Goal: Use online tool/utility: Utilize a website feature to perform a specific function

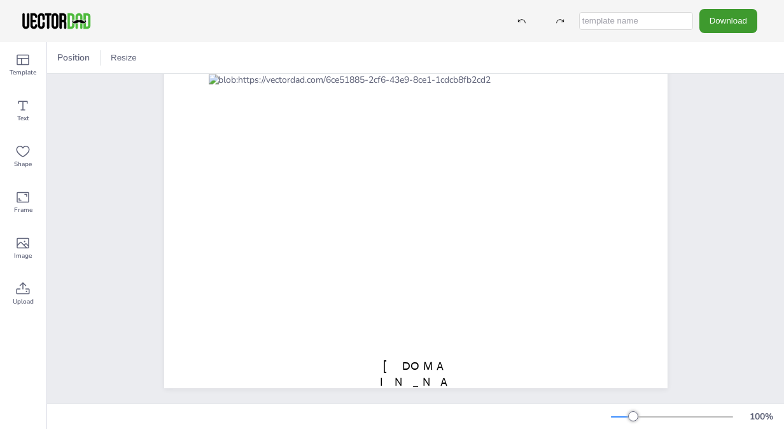
scroll to position [23, 0]
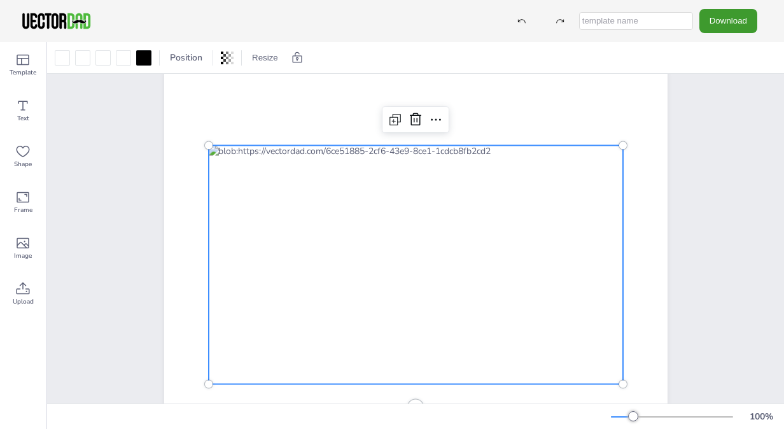
click at [429, 187] on div at bounding box center [415, 264] width 414 height 239
click at [141, 59] on div at bounding box center [143, 57] width 15 height 15
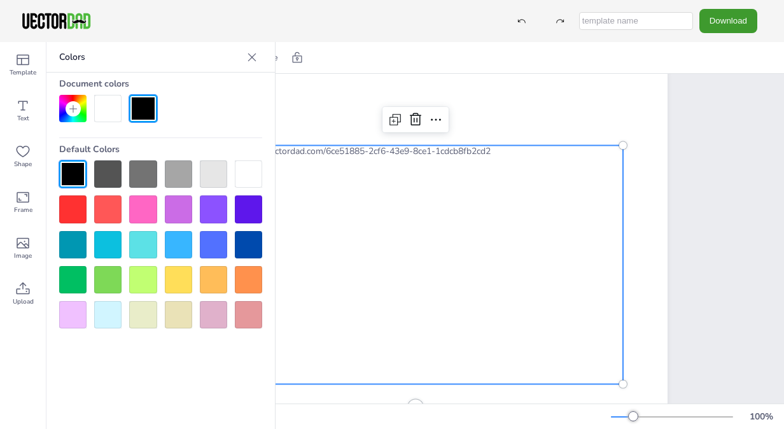
click at [312, 365] on div at bounding box center [415, 264] width 414 height 239
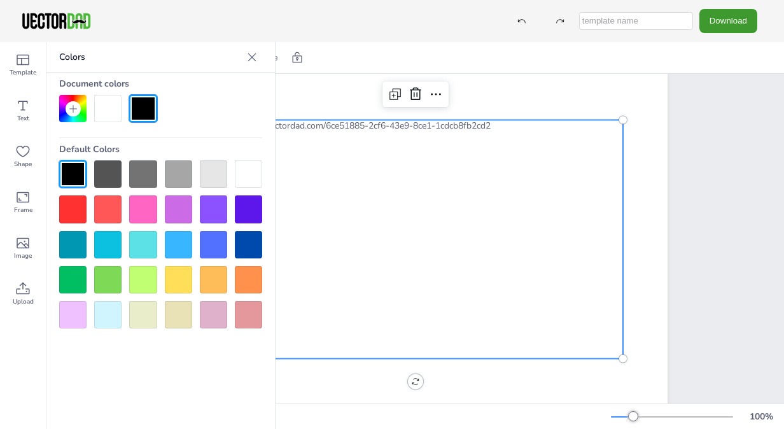
scroll to position [108, 0]
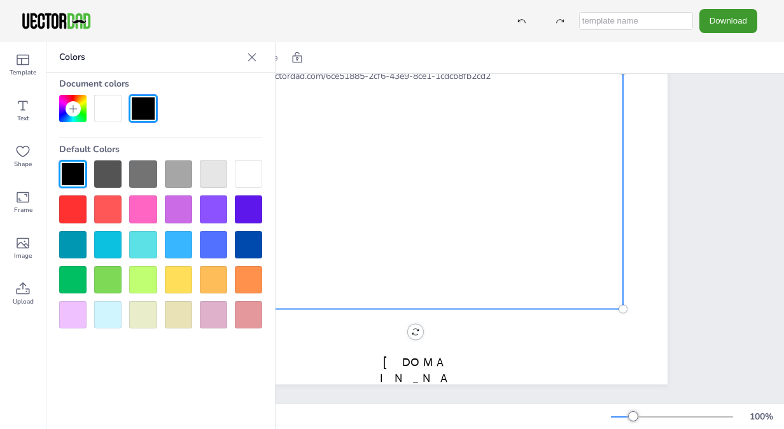
click at [147, 277] on div at bounding box center [142, 279] width 27 height 27
click at [138, 116] on div at bounding box center [142, 108] width 27 height 27
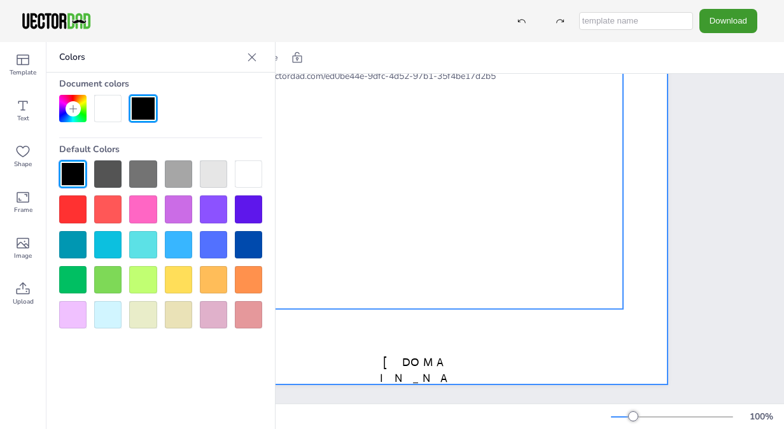
click at [367, 339] on div at bounding box center [415, 189] width 503 height 389
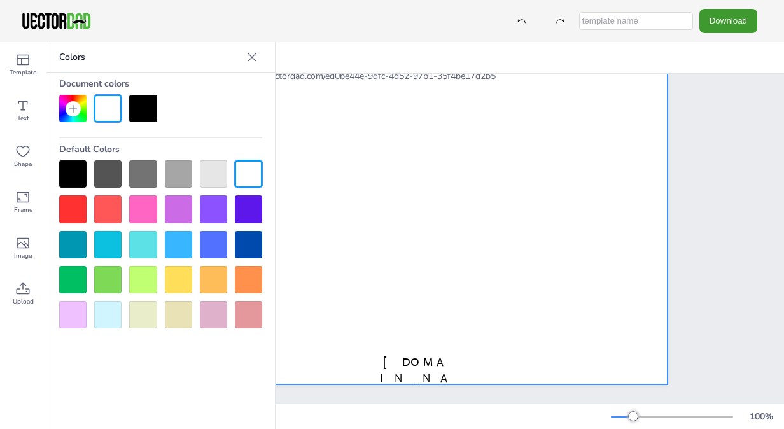
click at [249, 64] on div at bounding box center [252, 57] width 20 height 20
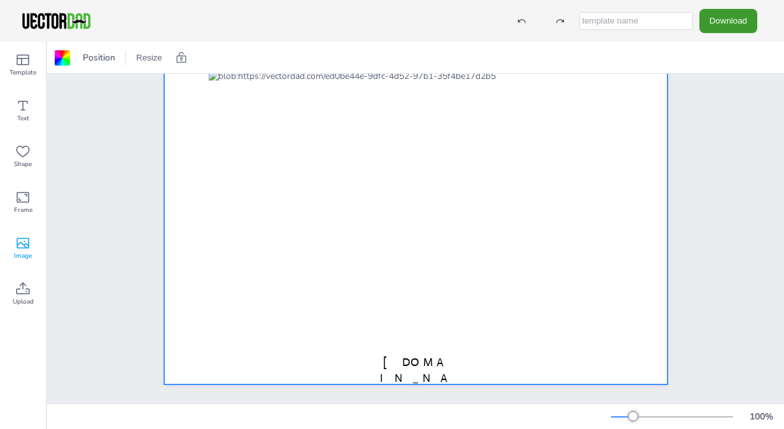
click at [19, 242] on icon at bounding box center [22, 242] width 15 height 15
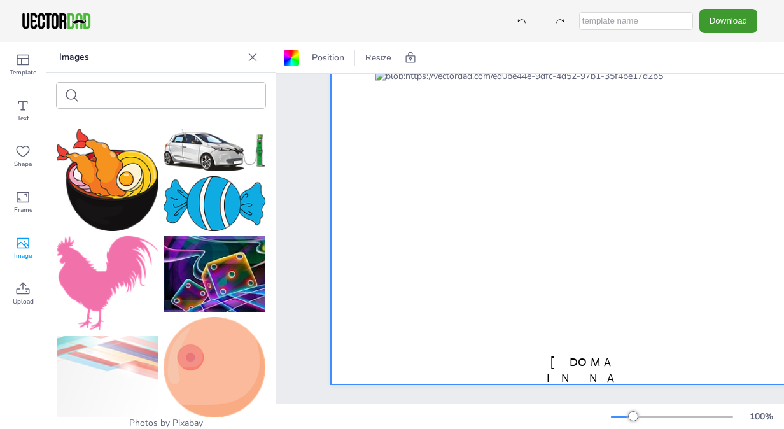
click at [251, 57] on icon at bounding box center [252, 57] width 13 height 13
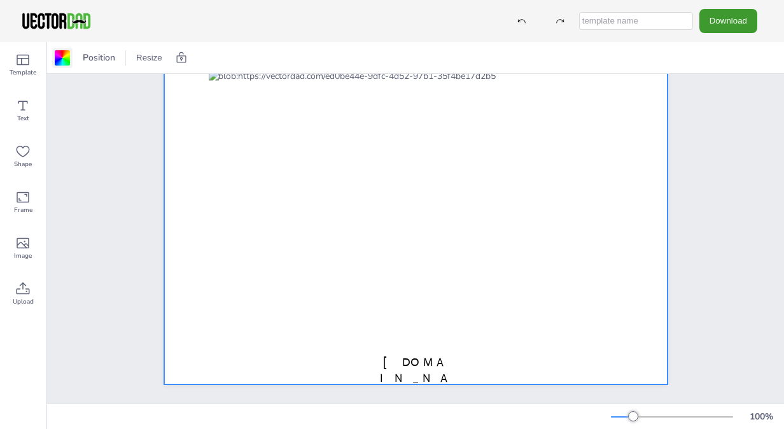
click at [60, 57] on div at bounding box center [62, 57] width 15 height 15
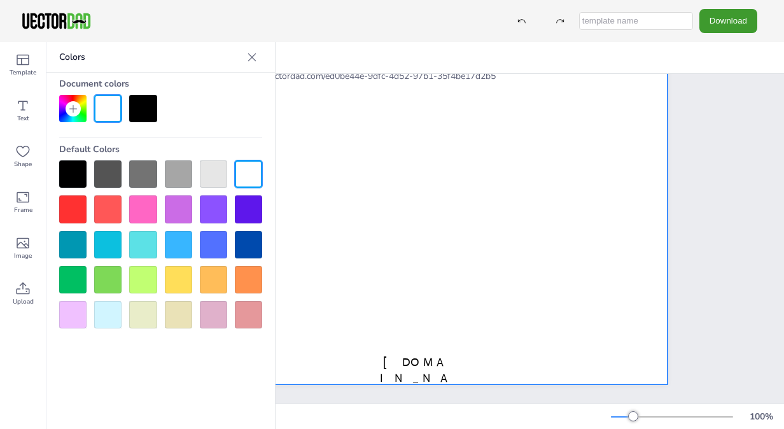
click at [71, 108] on icon at bounding box center [73, 109] width 8 height 8
click at [109, 108] on div at bounding box center [107, 108] width 27 height 27
click at [107, 111] on div at bounding box center [107, 108] width 27 height 27
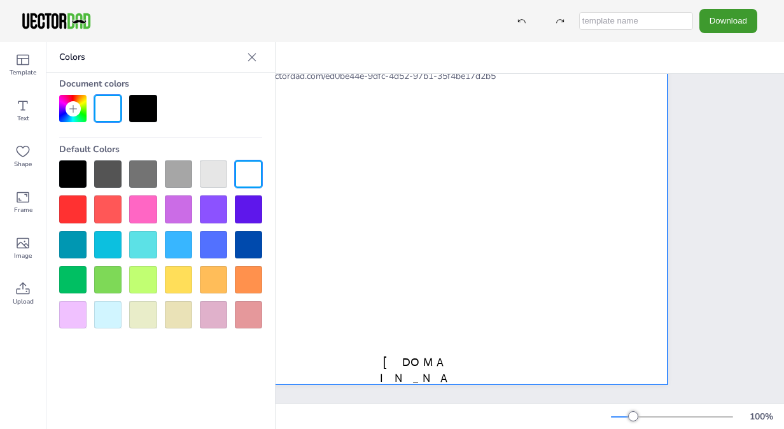
click at [144, 270] on div at bounding box center [142, 279] width 27 height 27
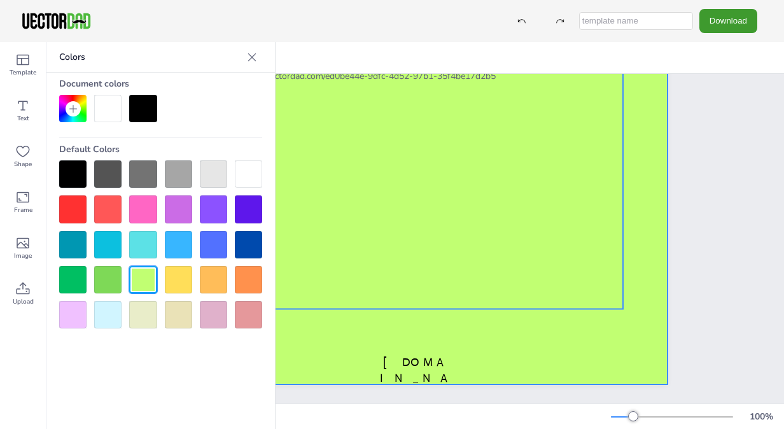
click at [344, 272] on div at bounding box center [415, 189] width 414 height 239
